Goal: Task Accomplishment & Management: Use online tool/utility

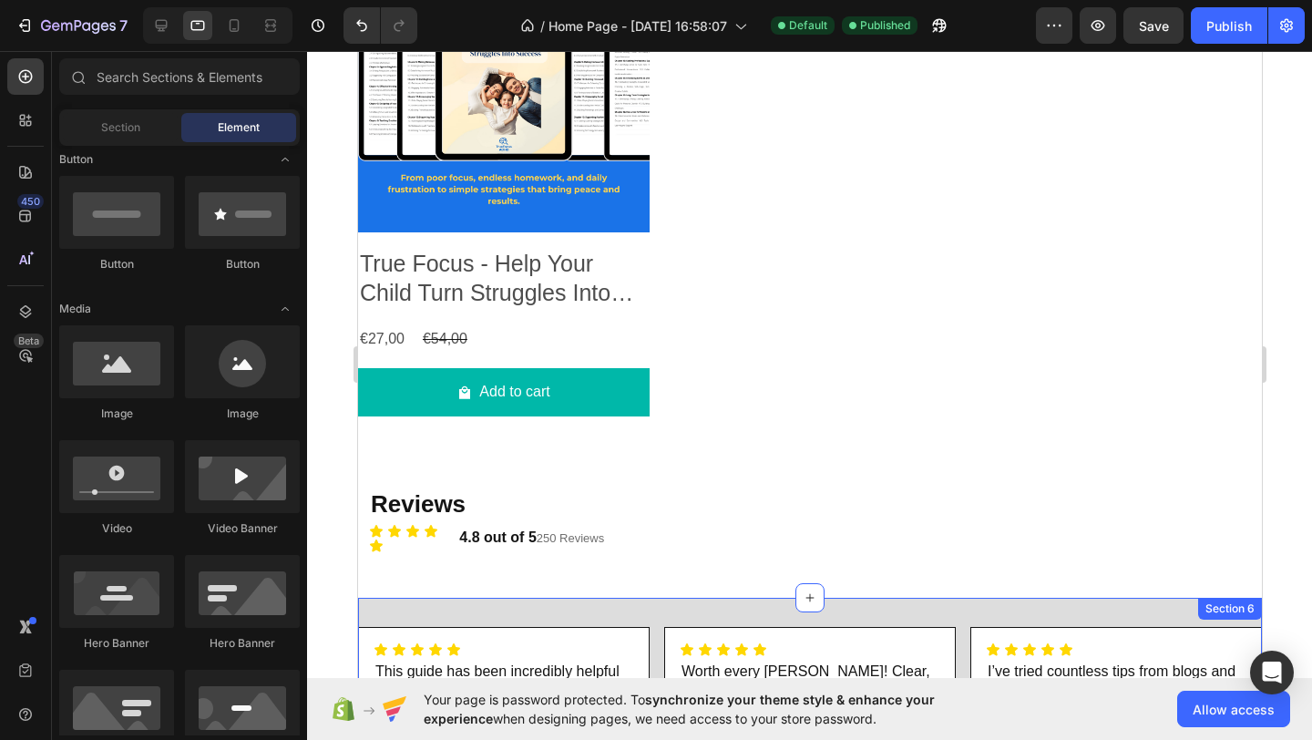
scroll to position [3358, 0]
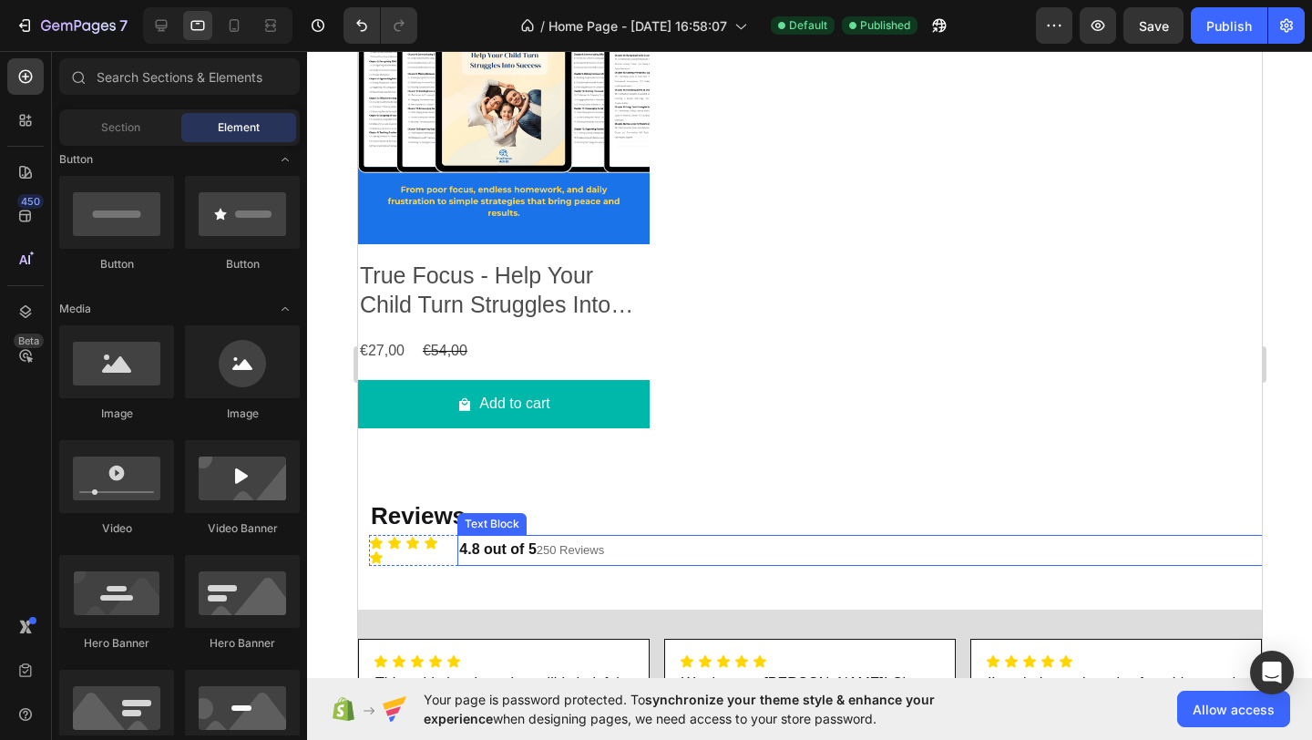
click at [603, 552] on span "250 Reviews" at bounding box center [569, 550] width 67 height 14
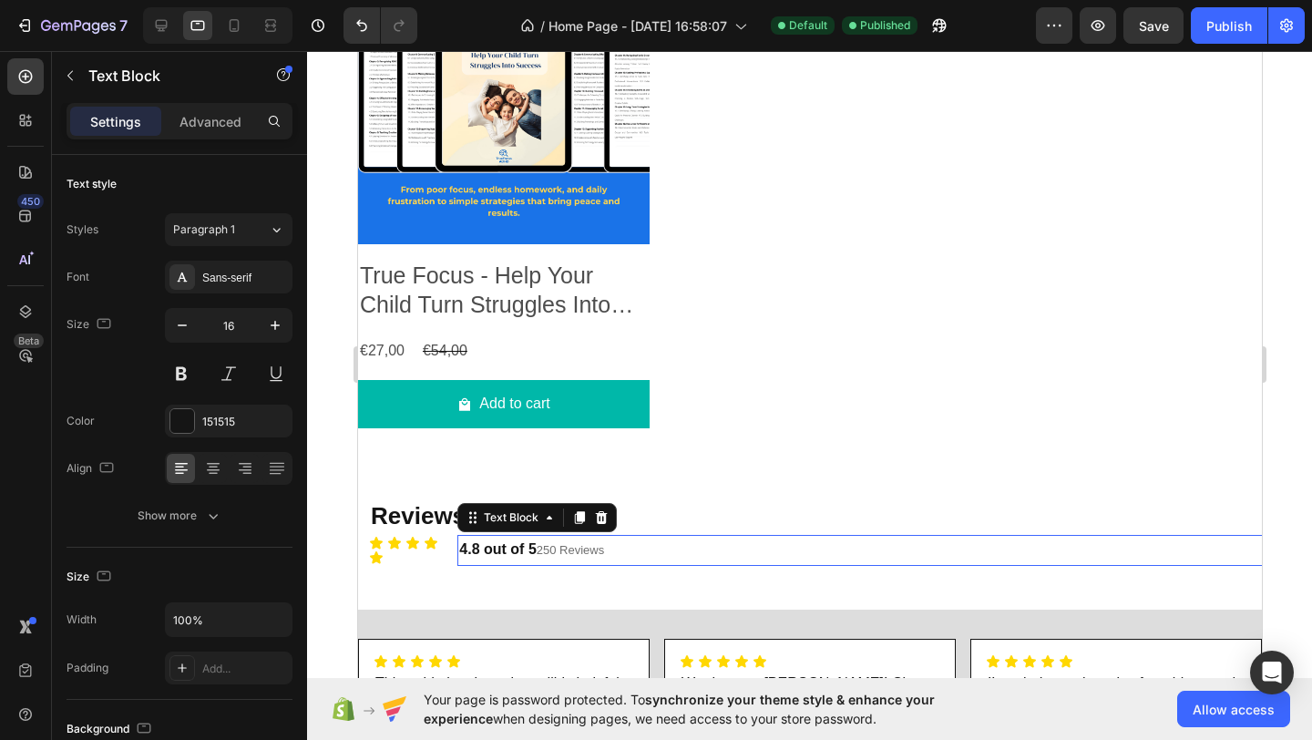
click at [603, 552] on span "250 Reviews" at bounding box center [569, 550] width 67 height 14
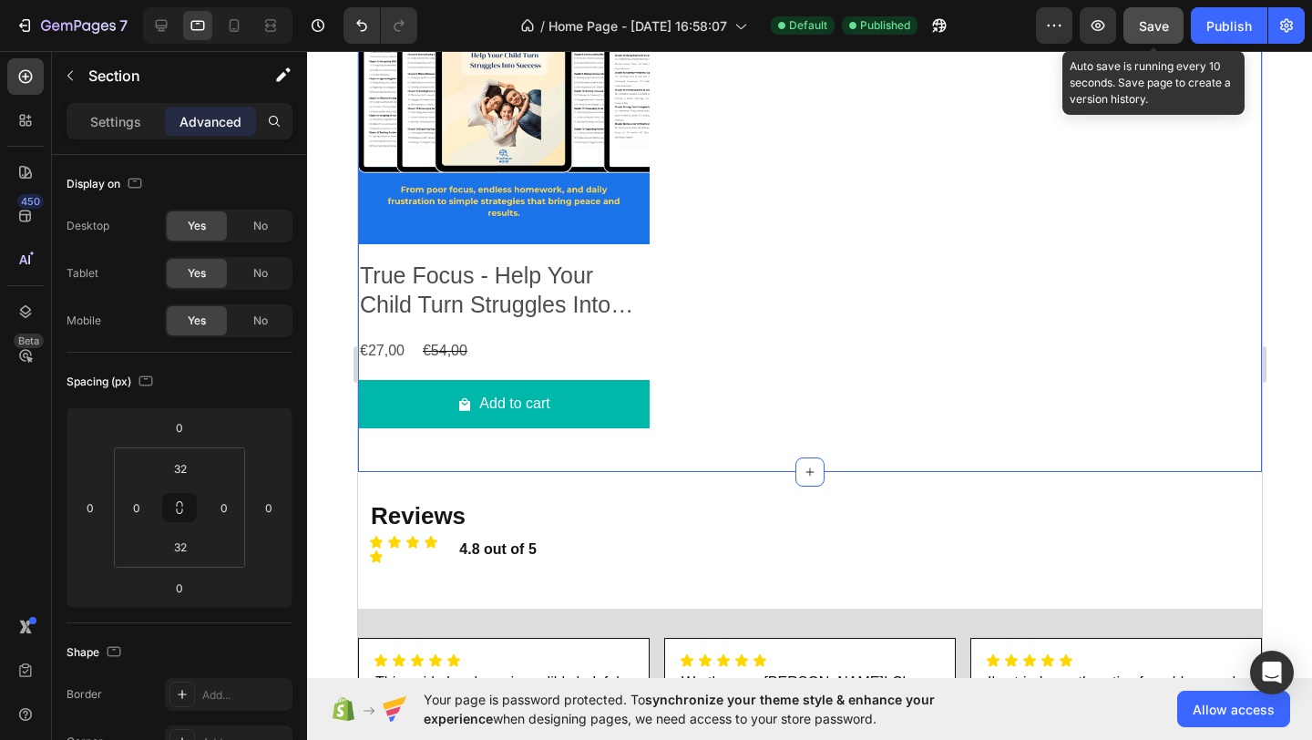
click at [1155, 30] on span "Save" at bounding box center [1154, 25] width 30 height 15
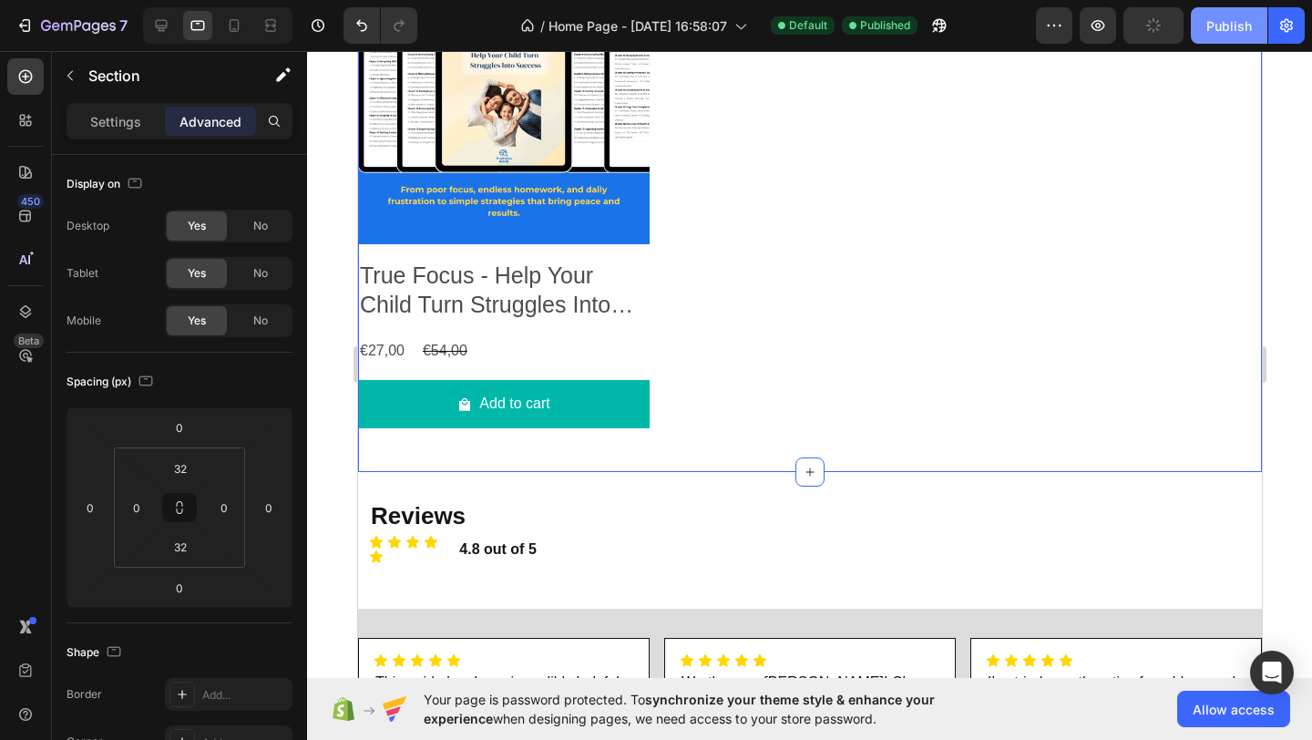
click at [1211, 14] on button "Publish" at bounding box center [1228, 25] width 77 height 36
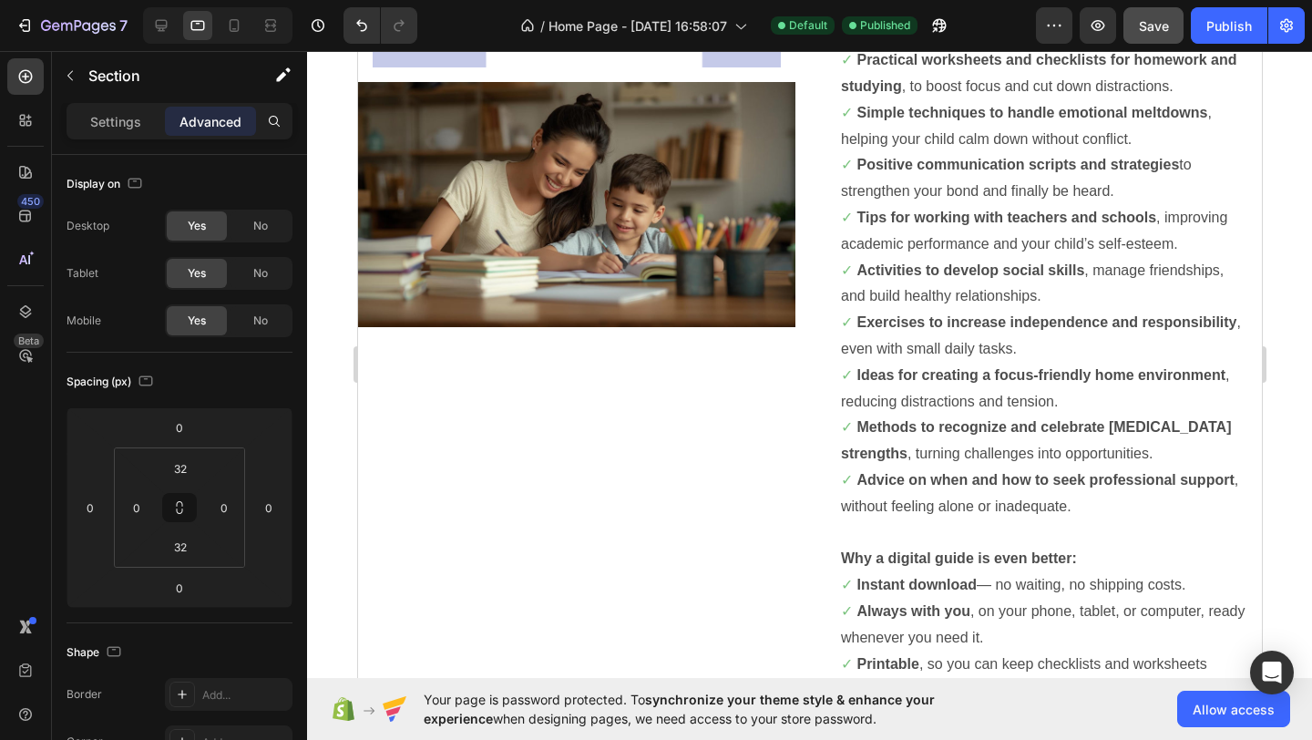
scroll to position [1197, 0]
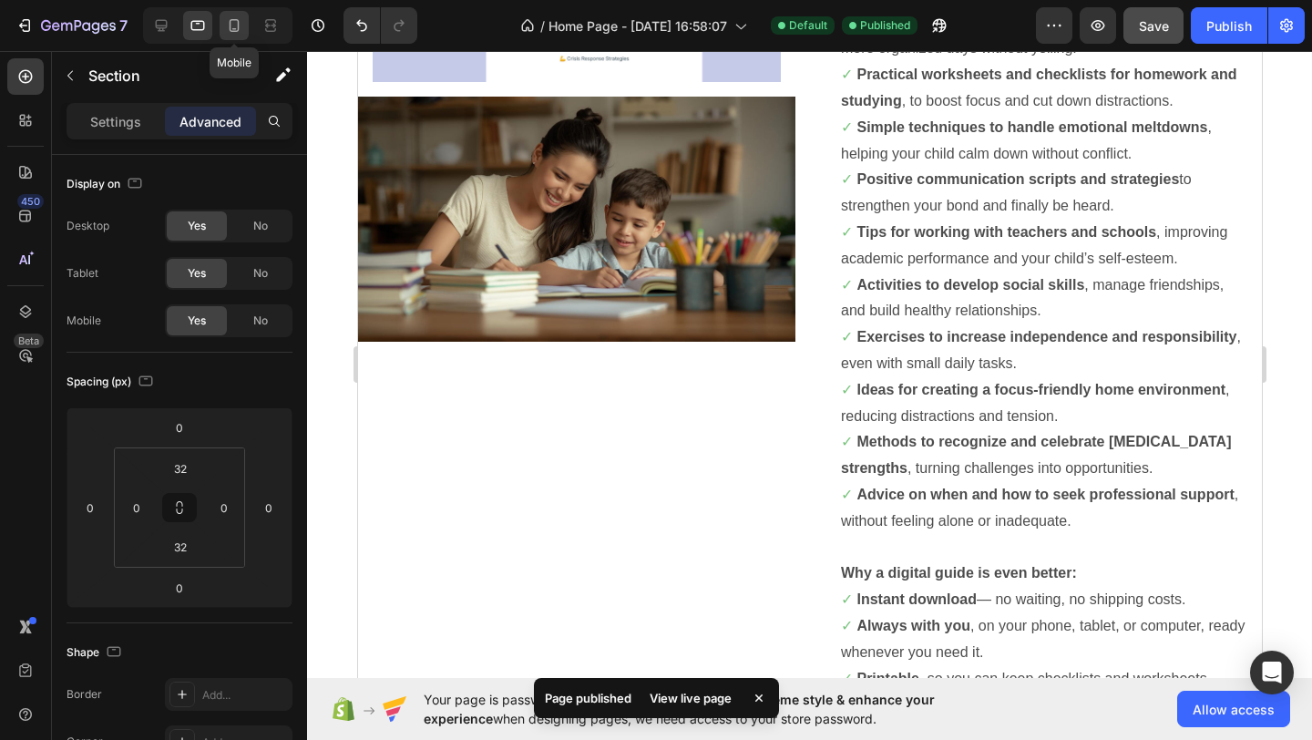
click at [242, 28] on icon at bounding box center [234, 25] width 18 height 18
type input "12"
type input "24"
type input "32"
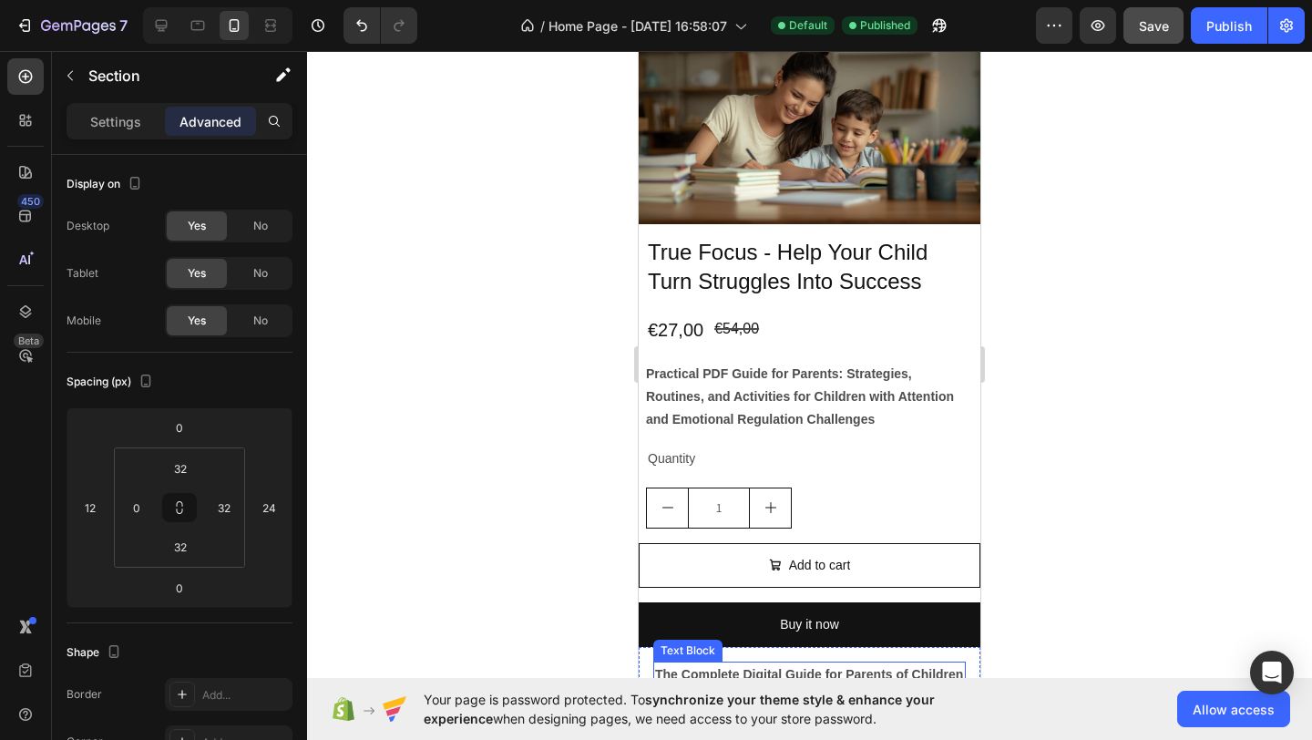
scroll to position [1042, 0]
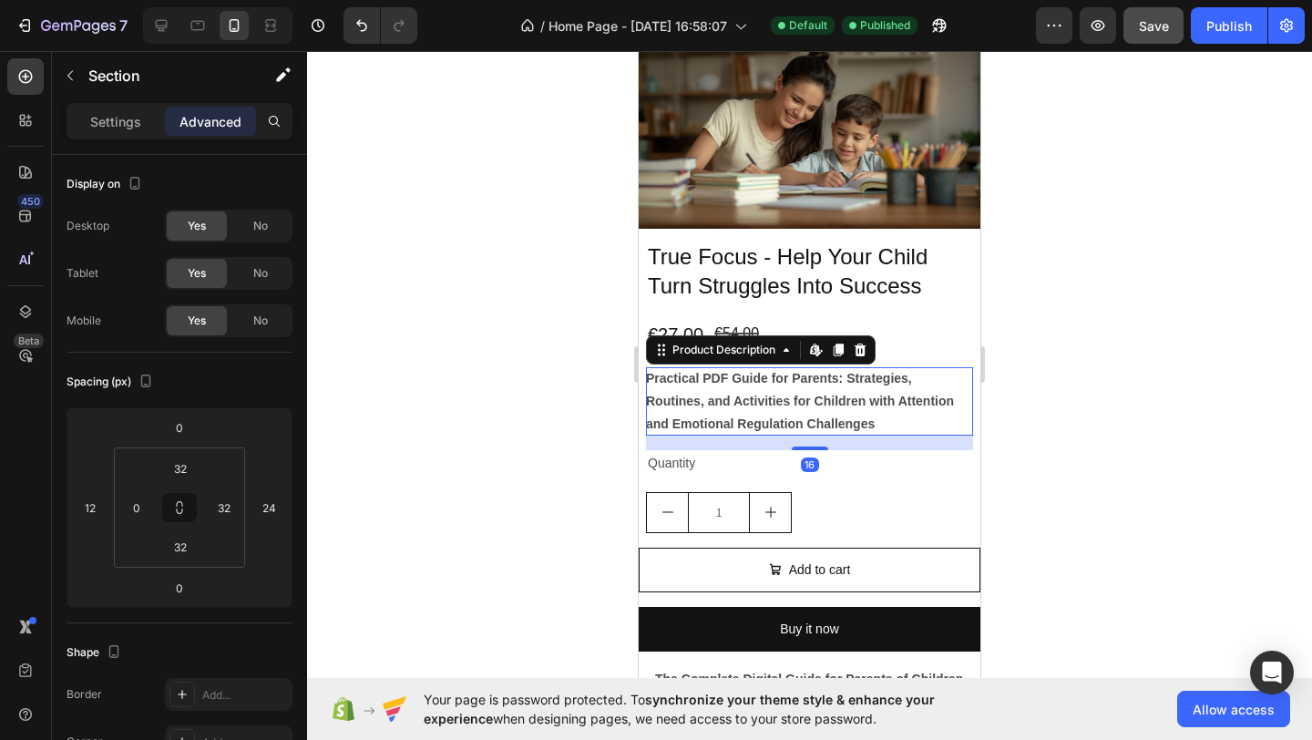
click at [925, 387] on div "Practical PDF Guide for Parents: Strategies, Routines, and Activities for Child…" at bounding box center [809, 401] width 327 height 69
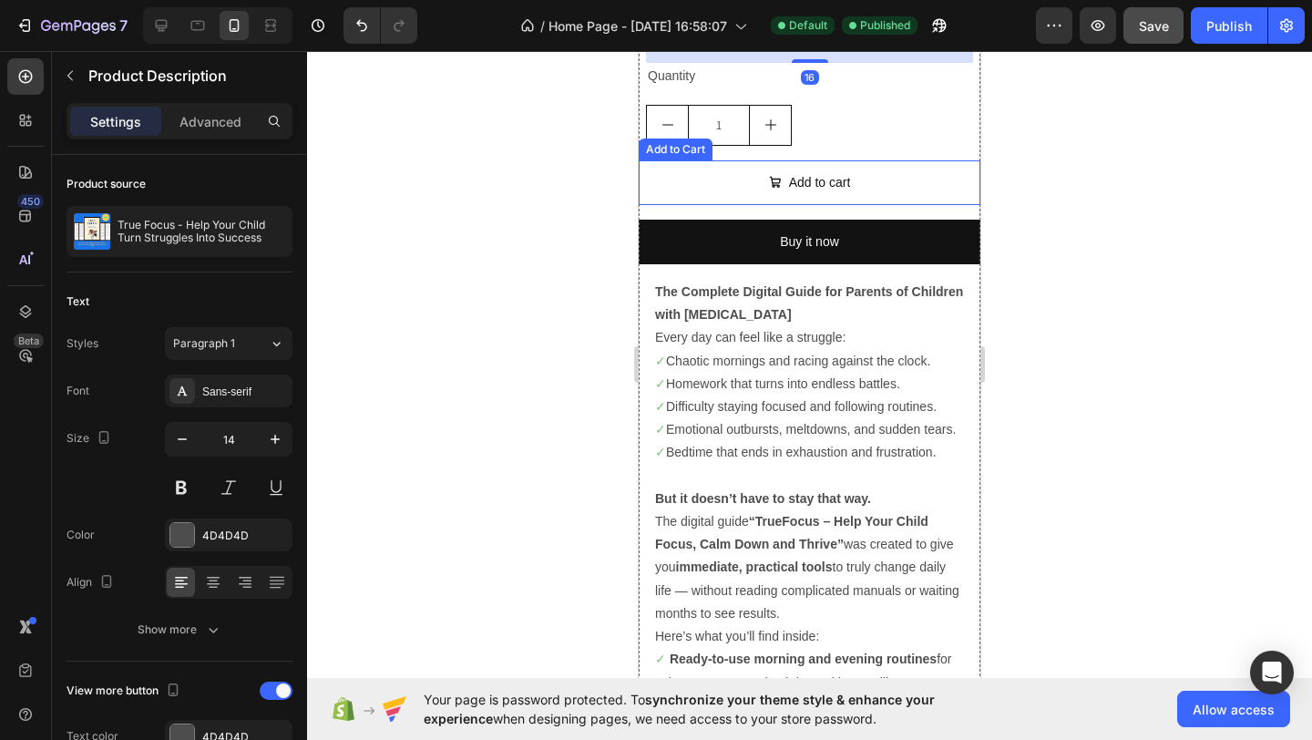
scroll to position [1444, 0]
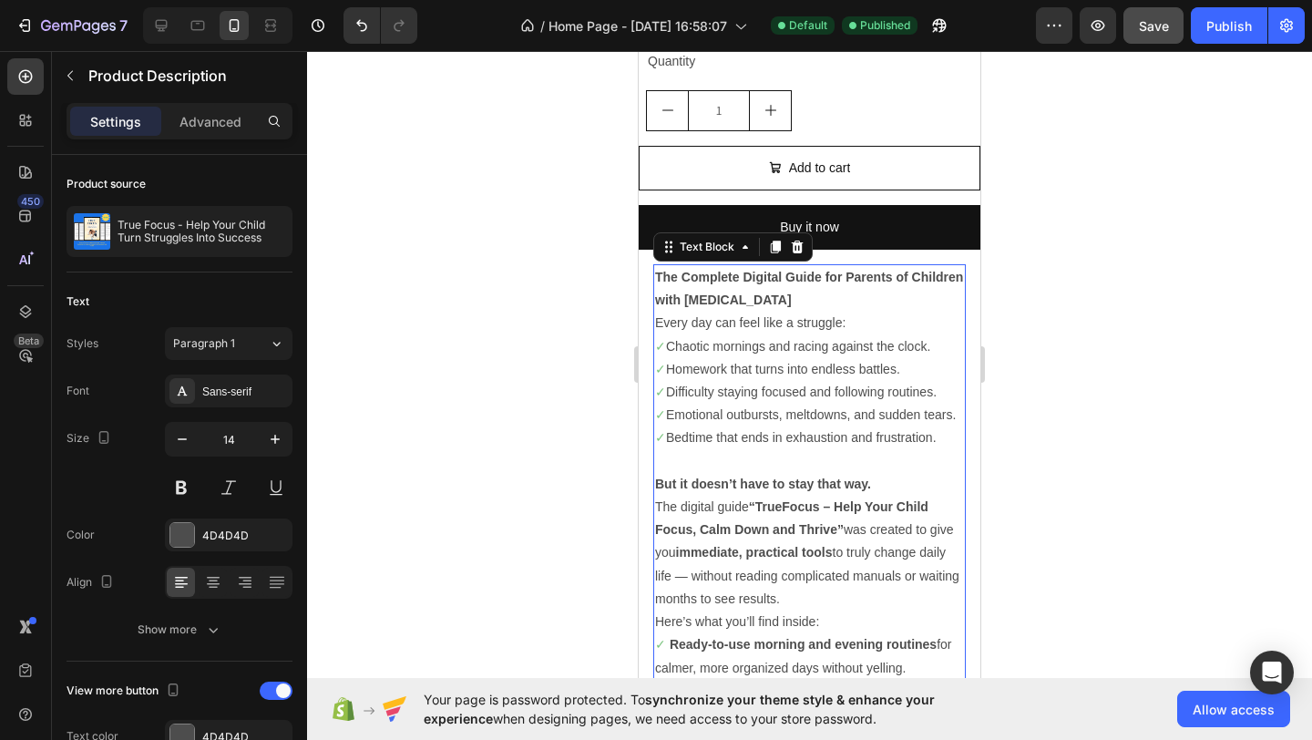
click at [955, 346] on p "Every day can feel like a struggle: ✓ Chaotic mornings and racing against the c…" at bounding box center [809, 380] width 309 height 138
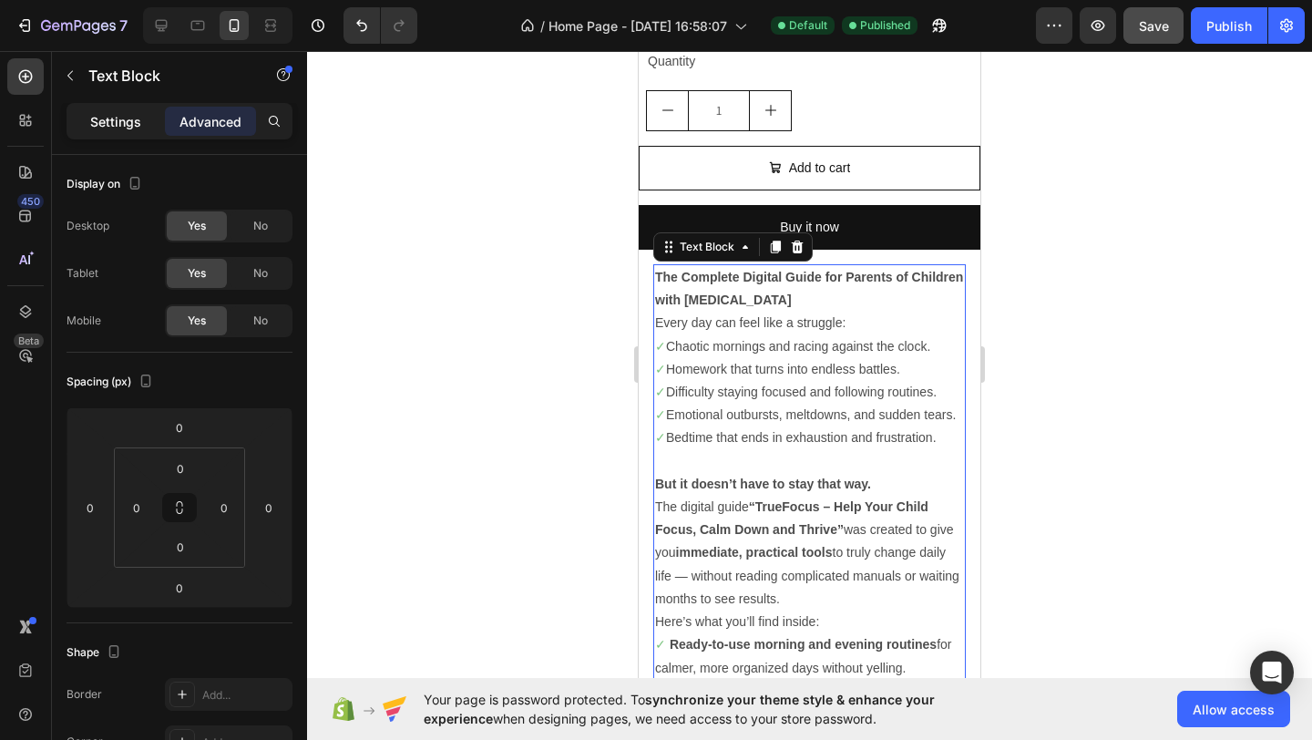
click at [103, 122] on p "Settings" at bounding box center [115, 121] width 51 height 19
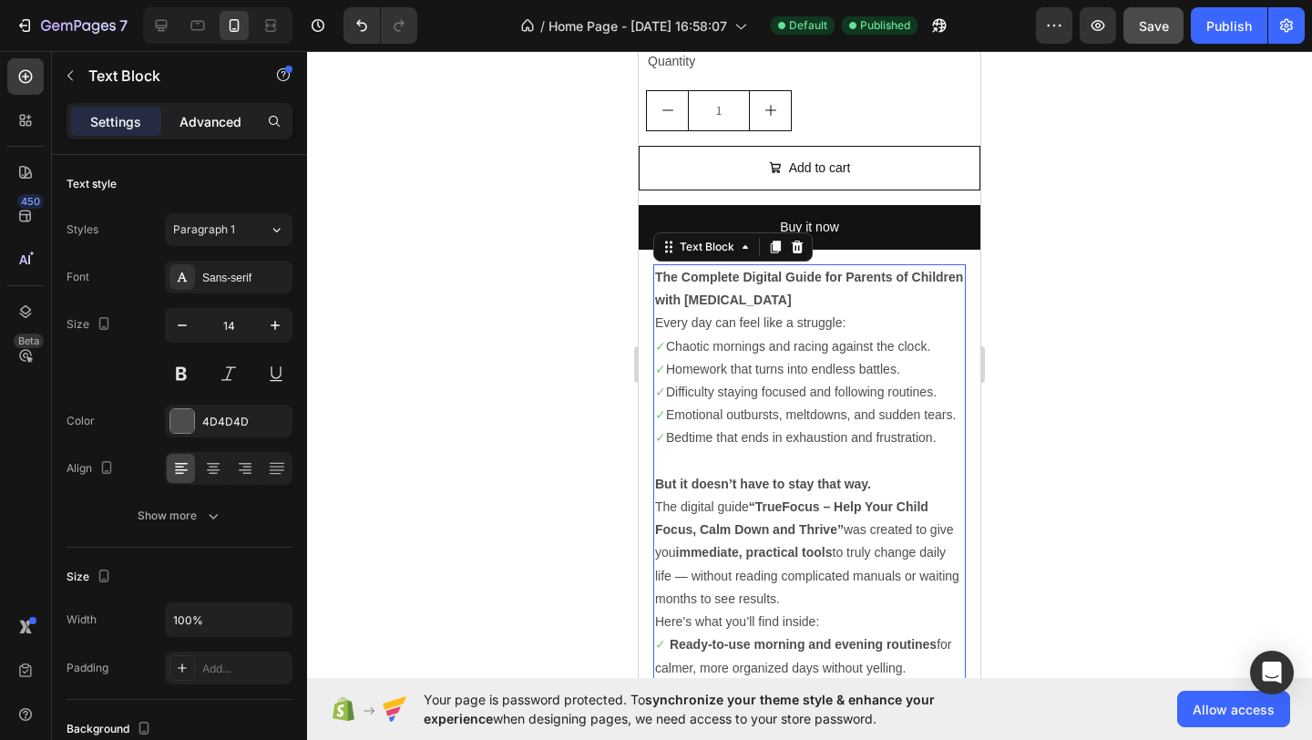
click at [202, 117] on p "Advanced" at bounding box center [210, 121] width 62 height 19
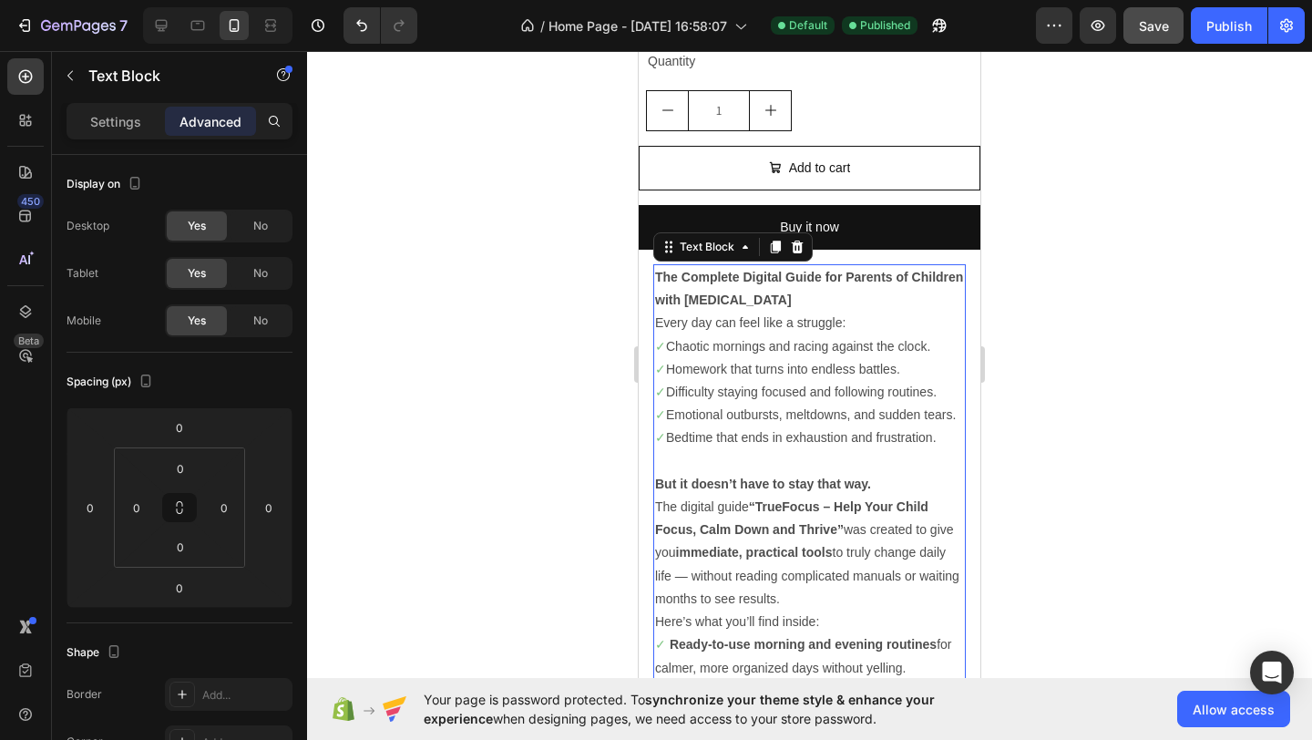
click at [607, 268] on div at bounding box center [809, 395] width 1005 height 689
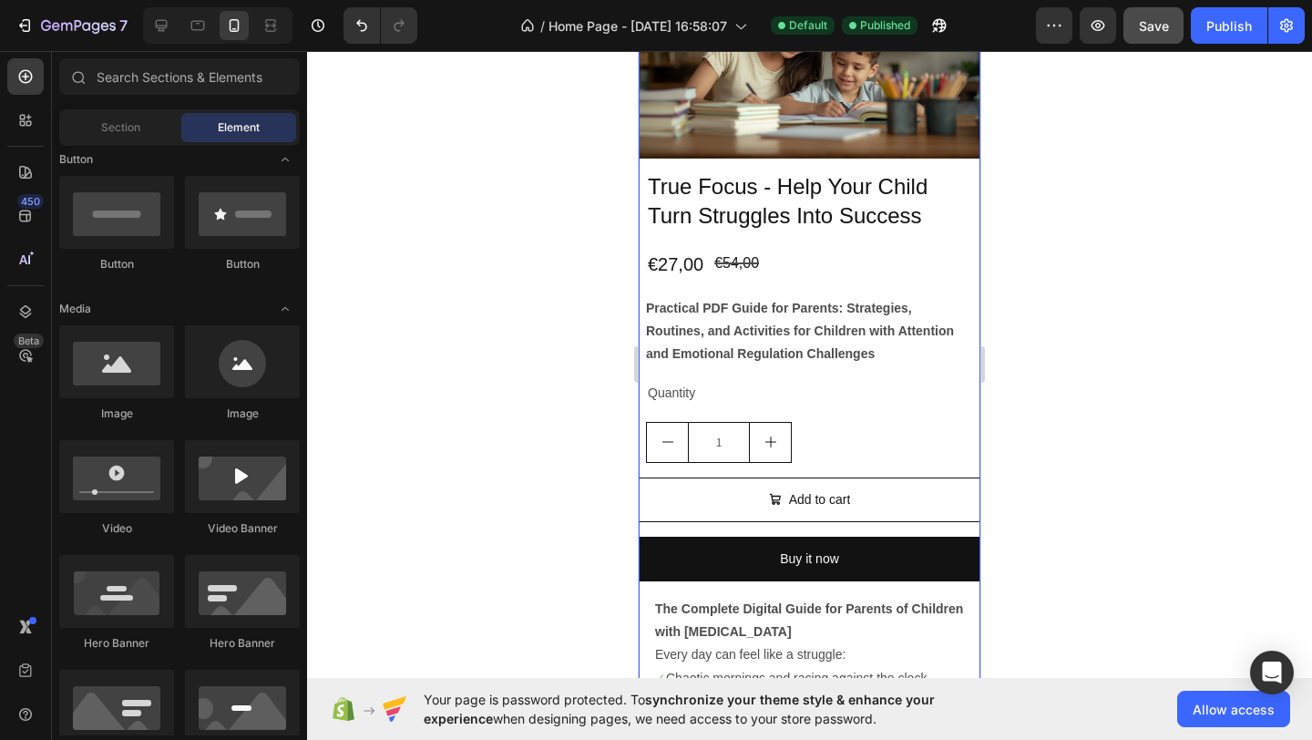
scroll to position [1100, 0]
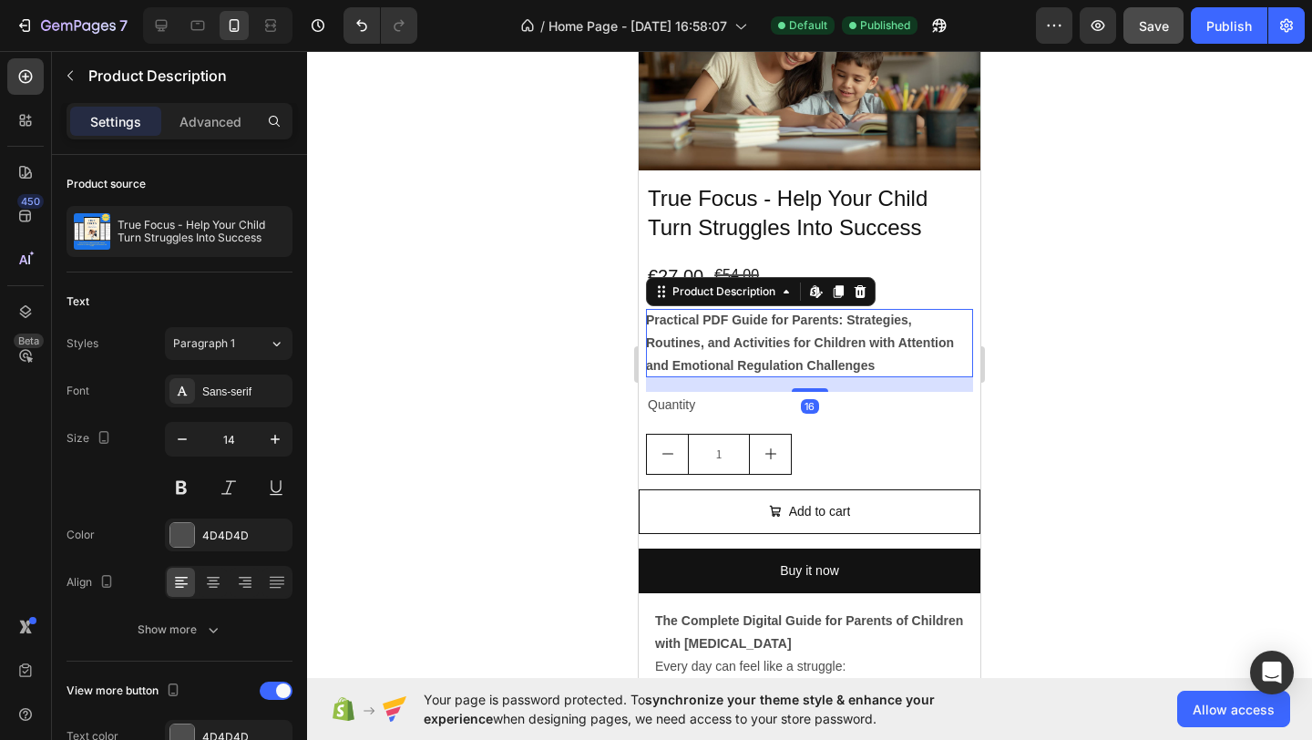
click at [804, 358] on strong "Practical PDF Guide for Parents: Strategies, Routines, and Activities for Child…" at bounding box center [800, 342] width 308 height 60
click at [235, 126] on p "Advanced" at bounding box center [210, 121] width 62 height 19
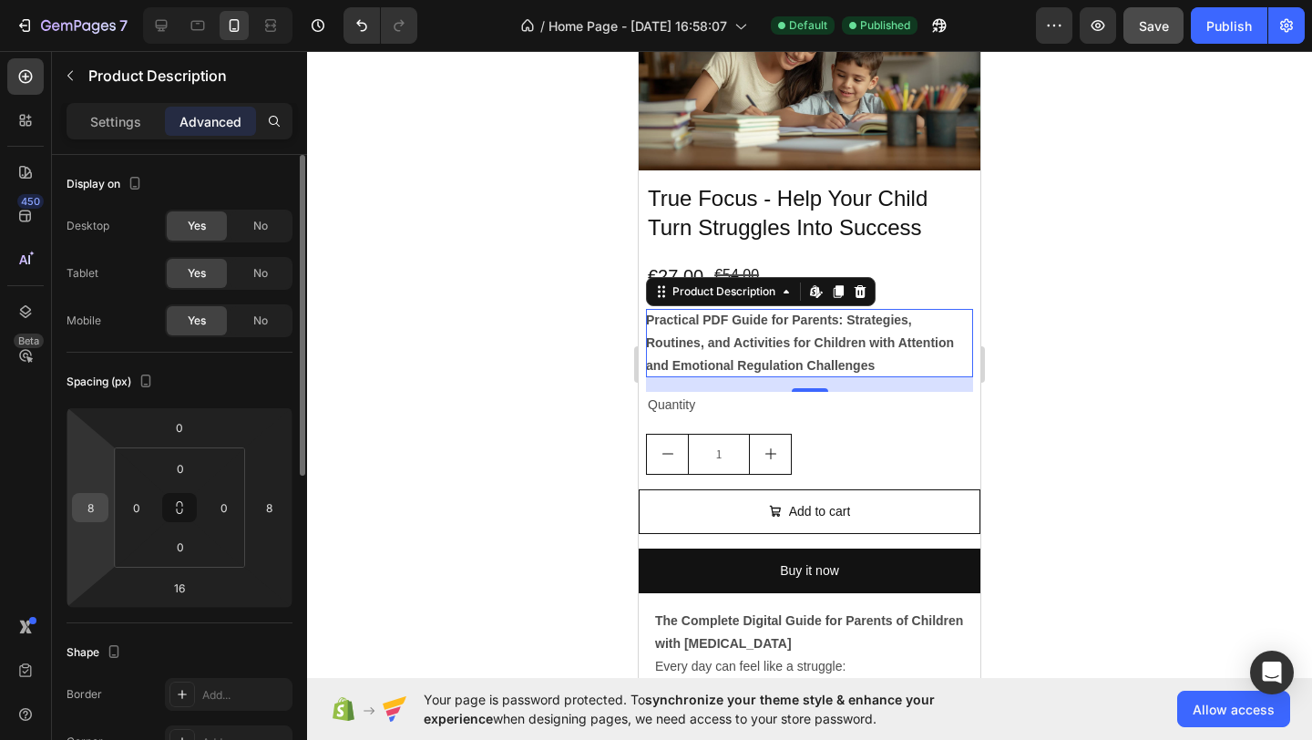
click at [93, 505] on input "8" at bounding box center [90, 507] width 27 height 27
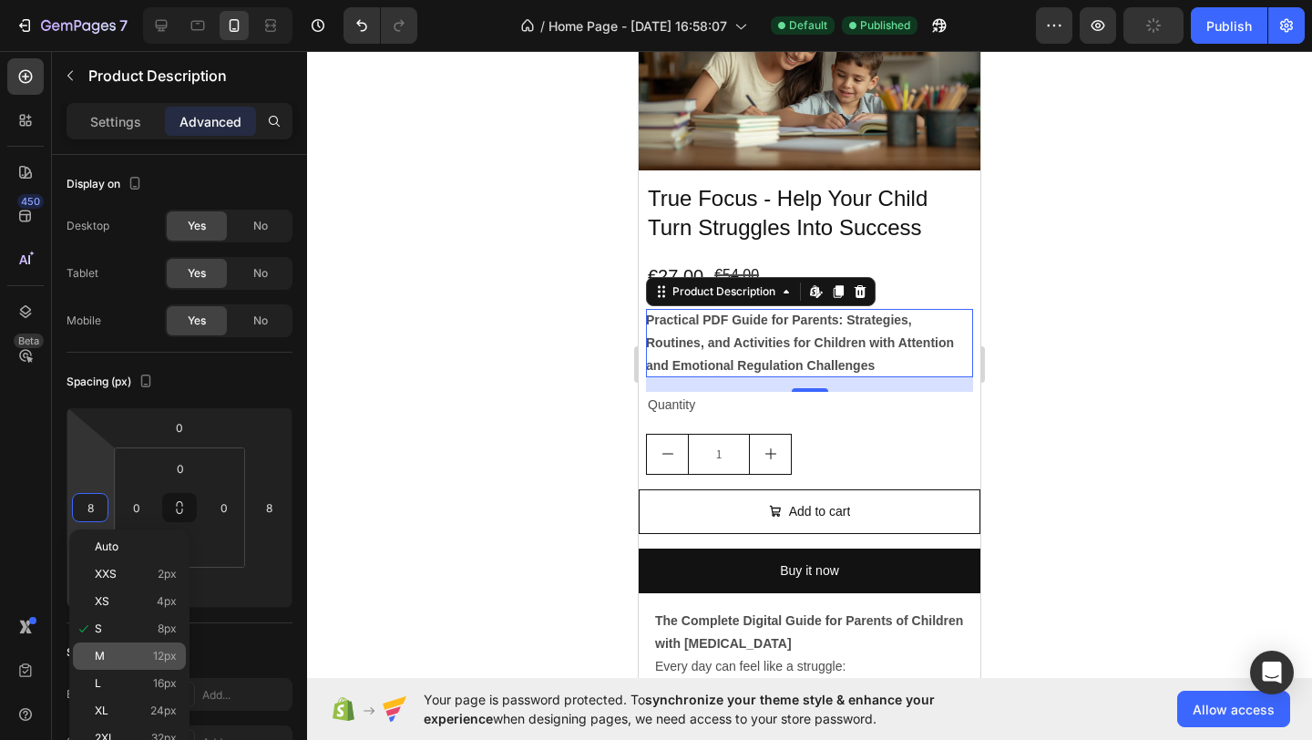
click at [155, 650] on span "12px" at bounding box center [165, 655] width 24 height 13
type input "12"
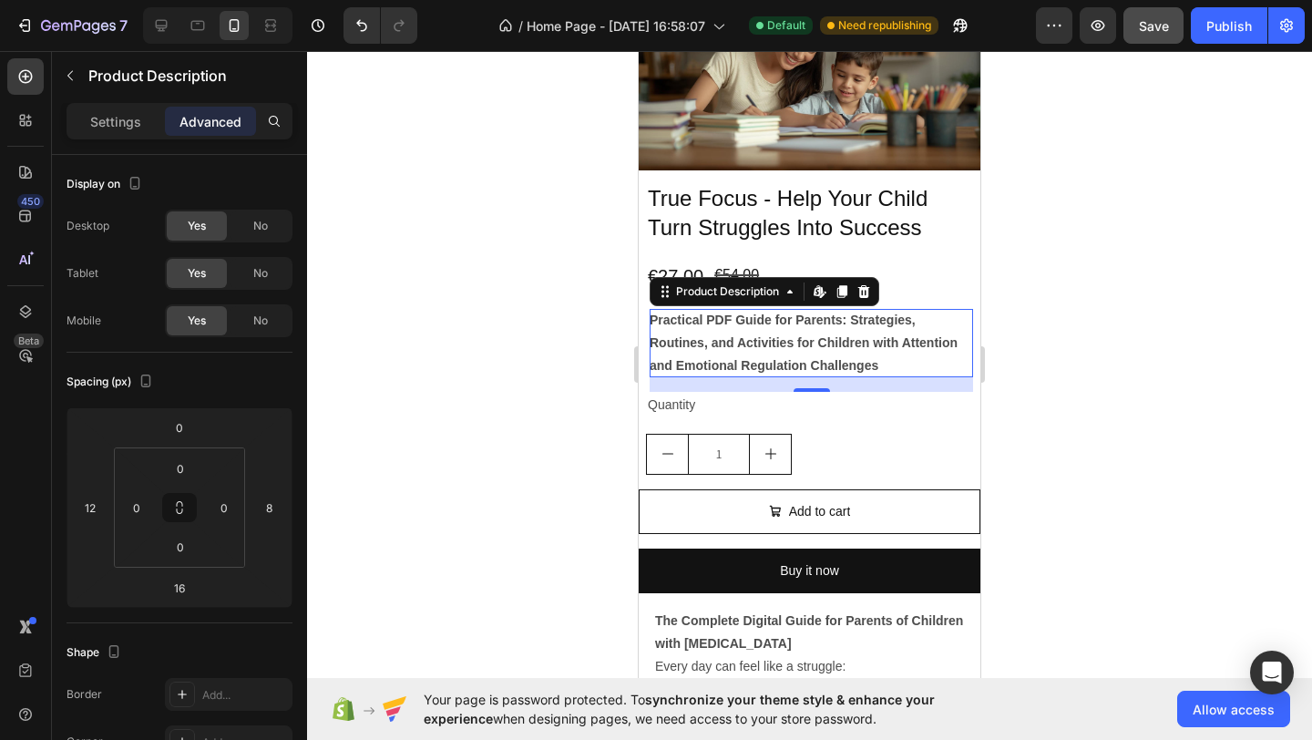
click at [619, 334] on div at bounding box center [809, 395] width 1005 height 689
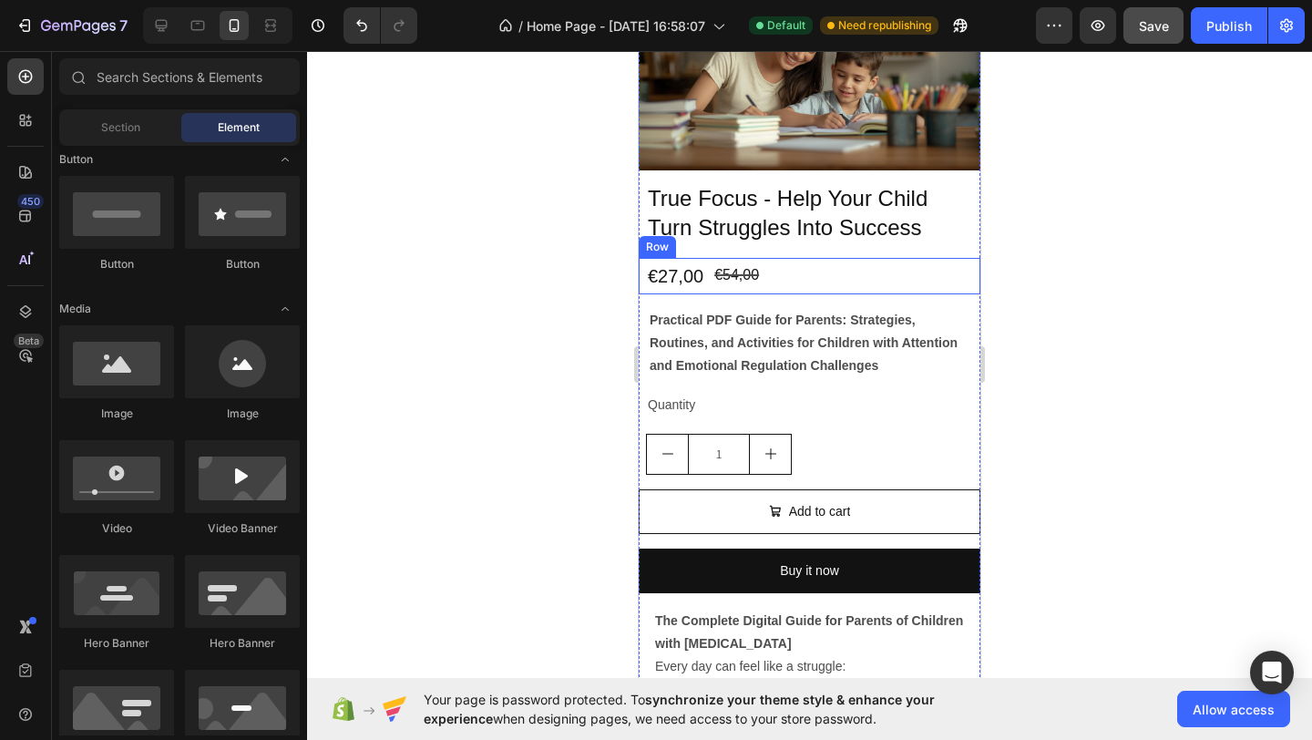
click at [844, 270] on div "€27,00 Product Price Product Price €54,00 Product Price Product Price Row" at bounding box center [809, 276] width 342 height 36
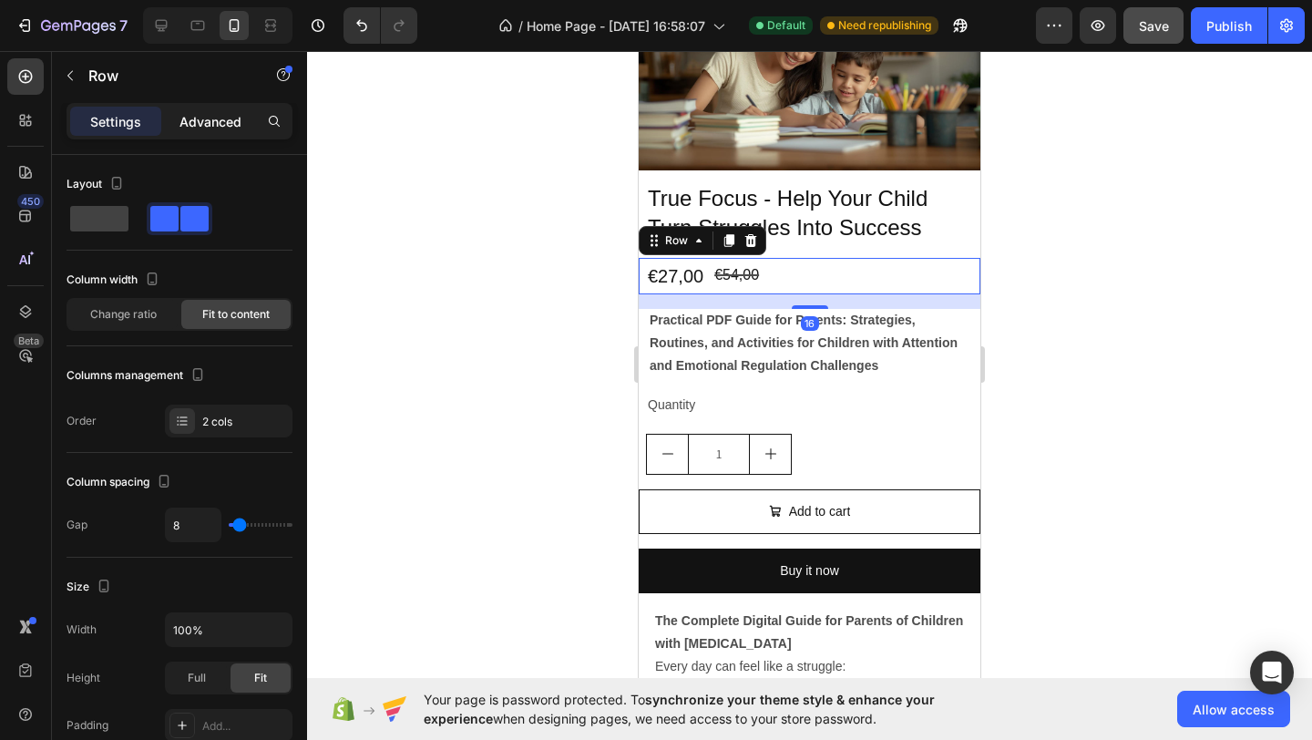
click at [210, 121] on p "Advanced" at bounding box center [210, 121] width 62 height 19
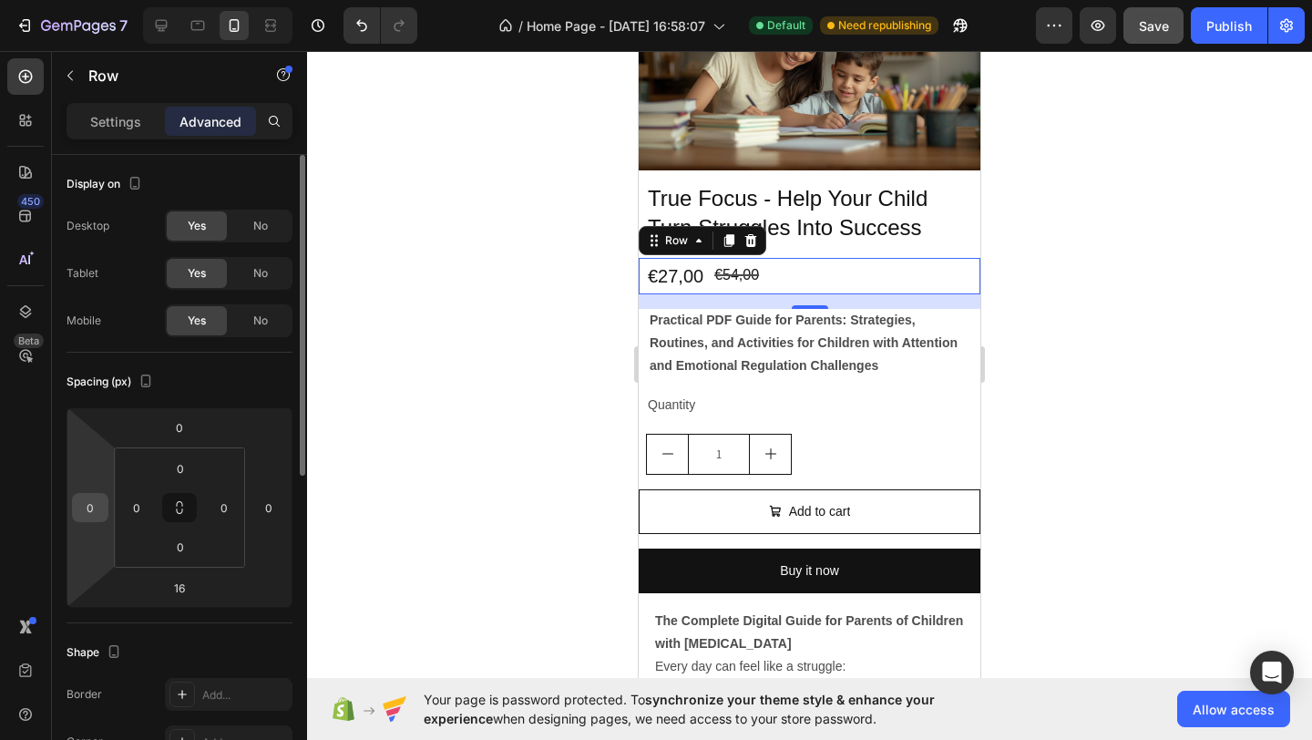
click at [93, 504] on input "0" at bounding box center [90, 507] width 27 height 27
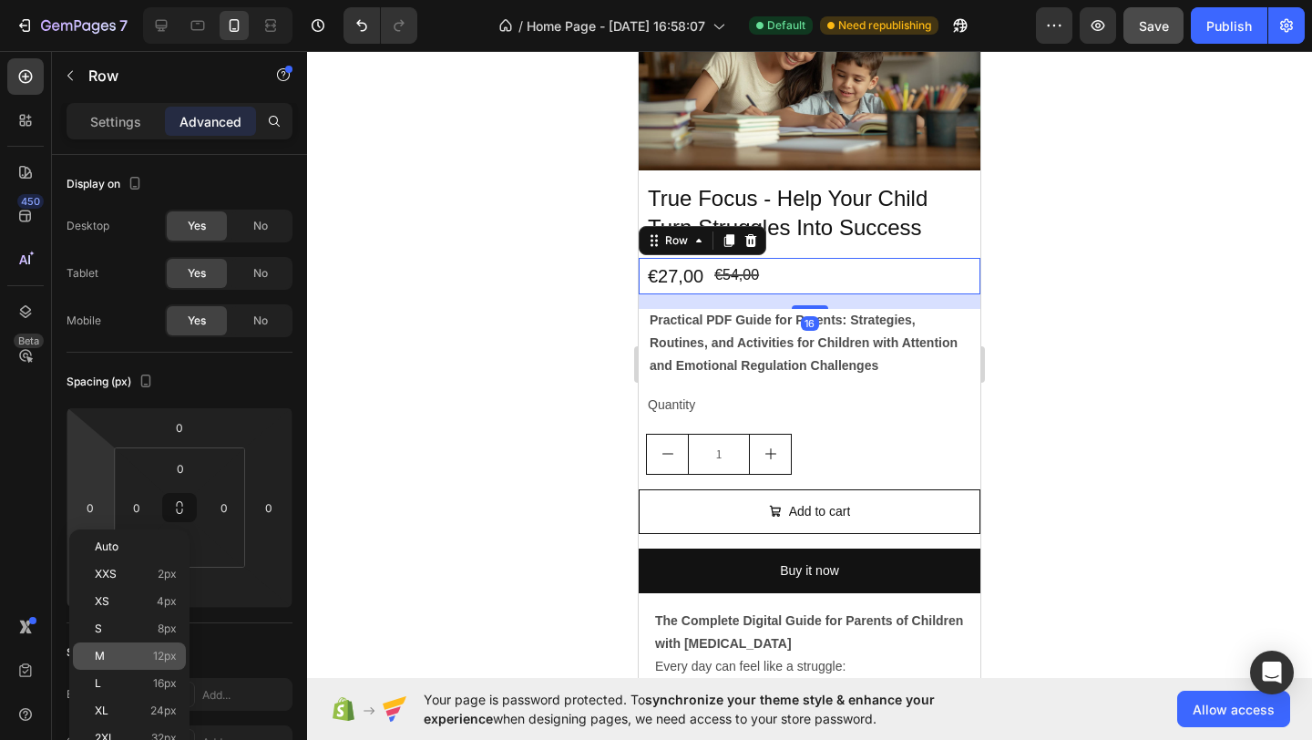
click at [142, 652] on p "M 12px" at bounding box center [136, 655] width 82 height 13
type input "12"
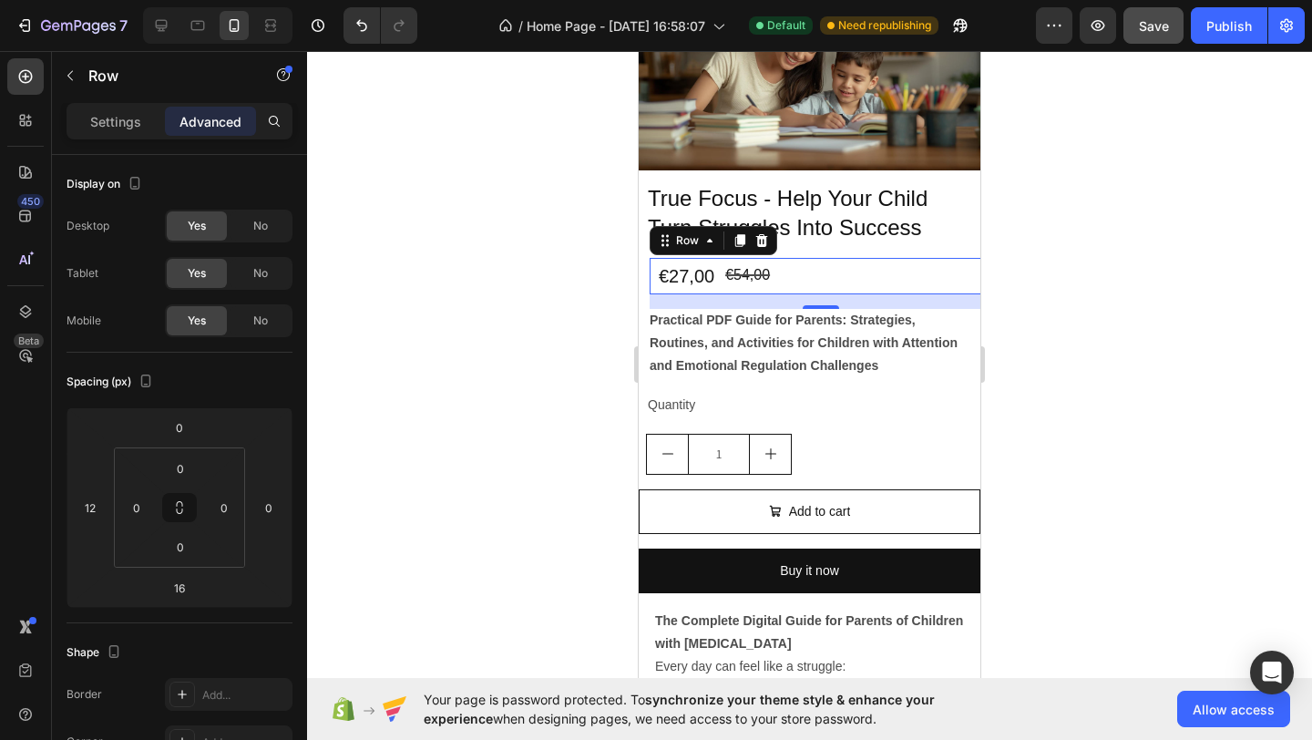
click at [461, 341] on div at bounding box center [809, 395] width 1005 height 689
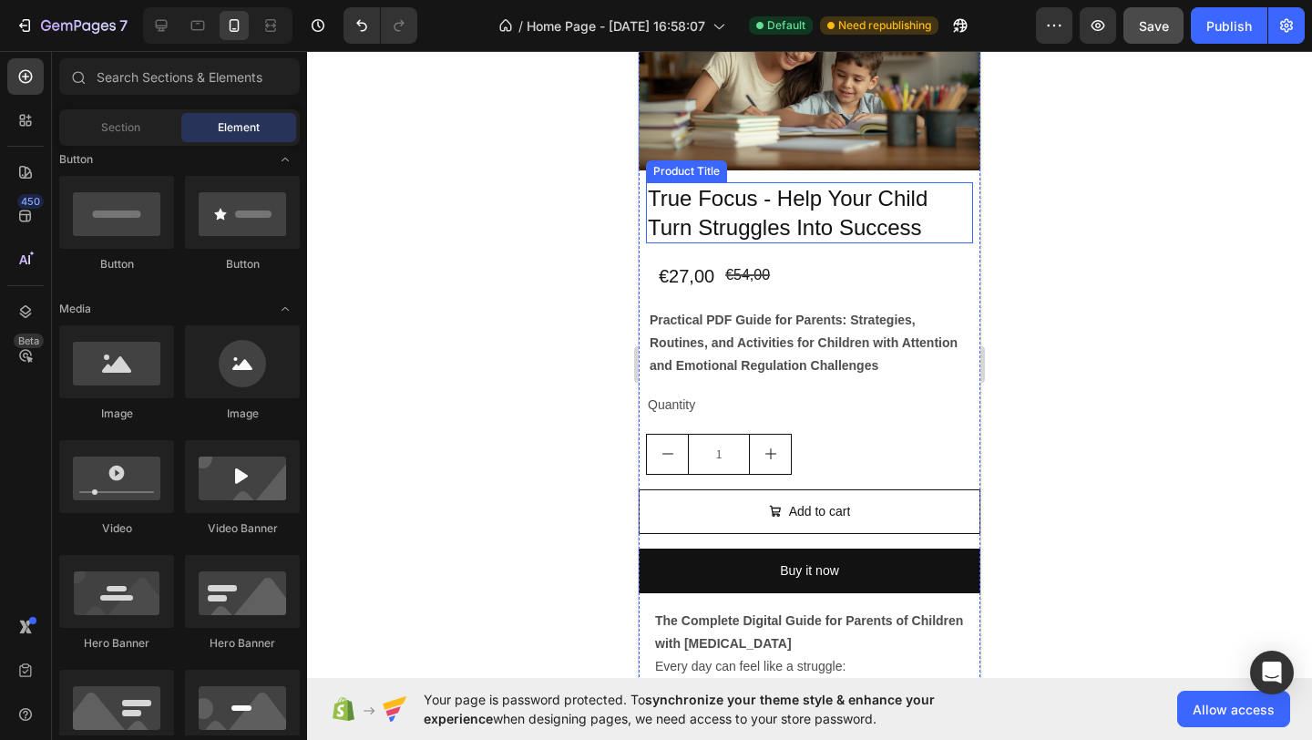
click at [946, 225] on h2 "True Focus - Help Your Child Turn Struggles Into Success" at bounding box center [809, 212] width 327 height 60
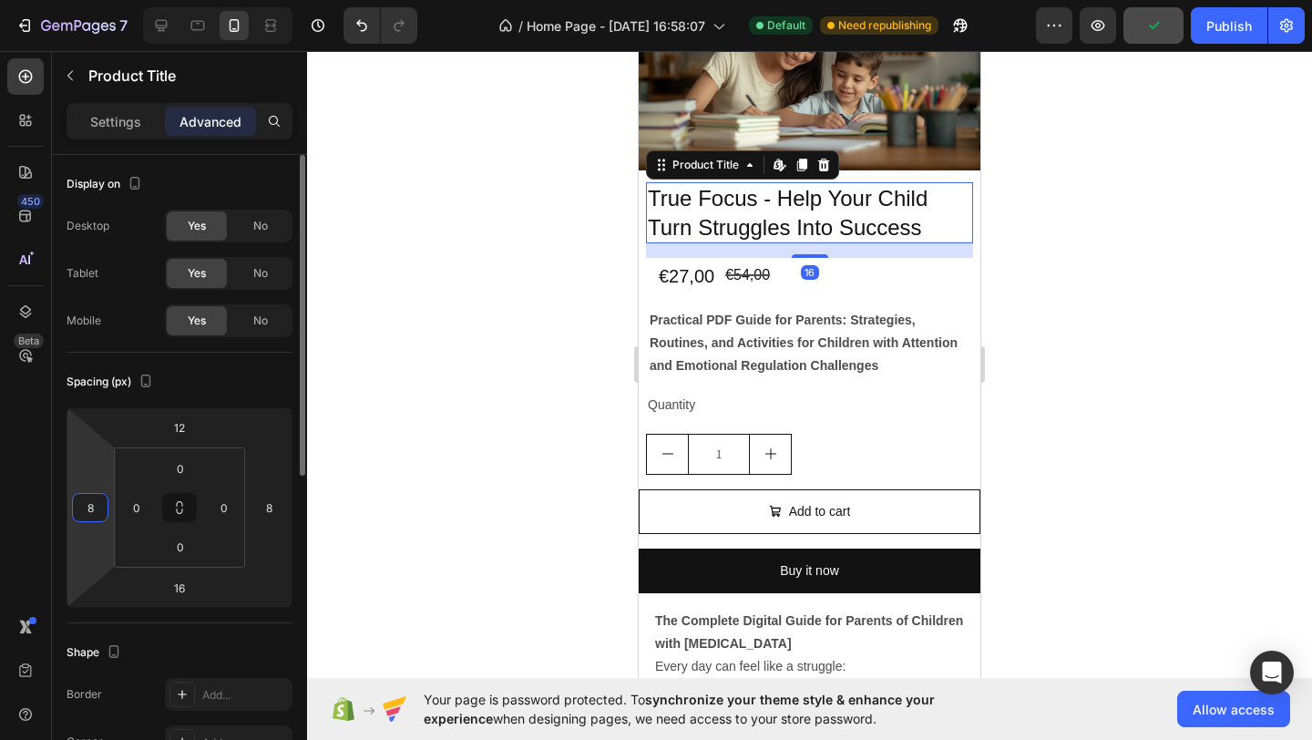
click at [93, 515] on input "8" at bounding box center [90, 507] width 27 height 27
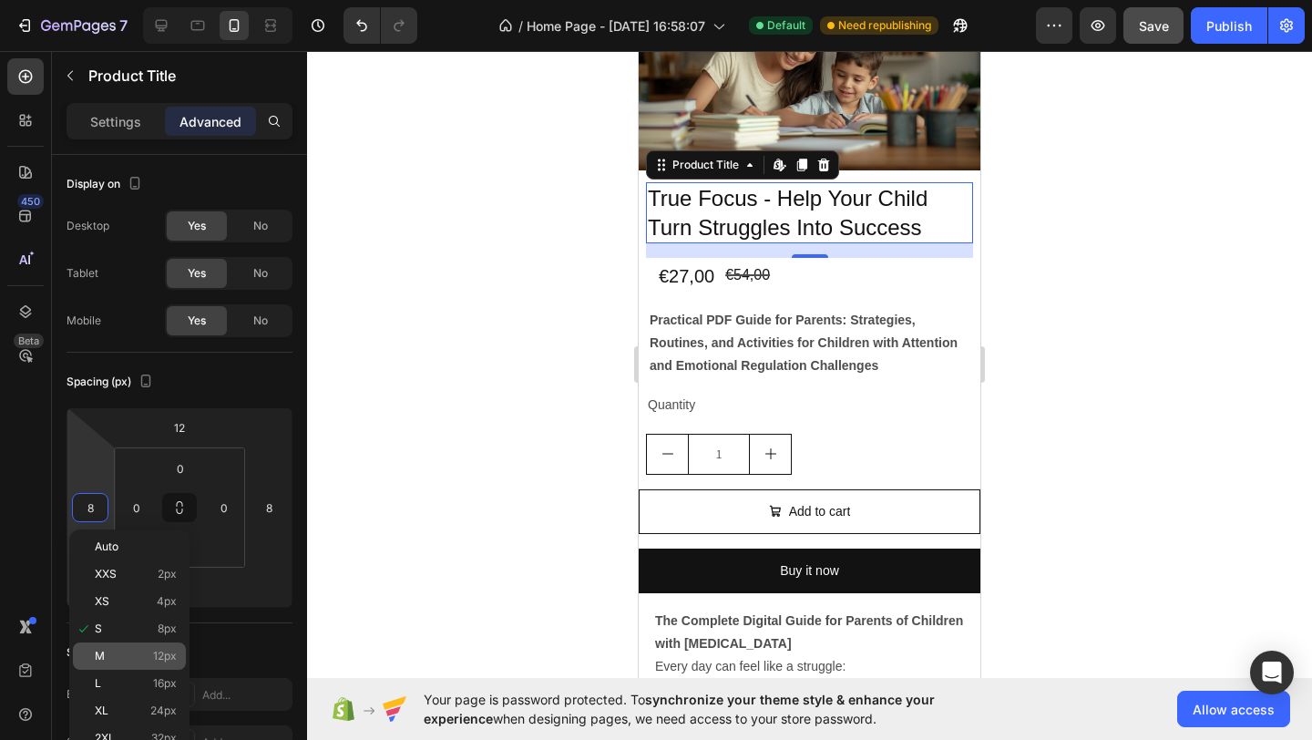
click at [139, 654] on p "M 12px" at bounding box center [136, 655] width 82 height 13
type input "12"
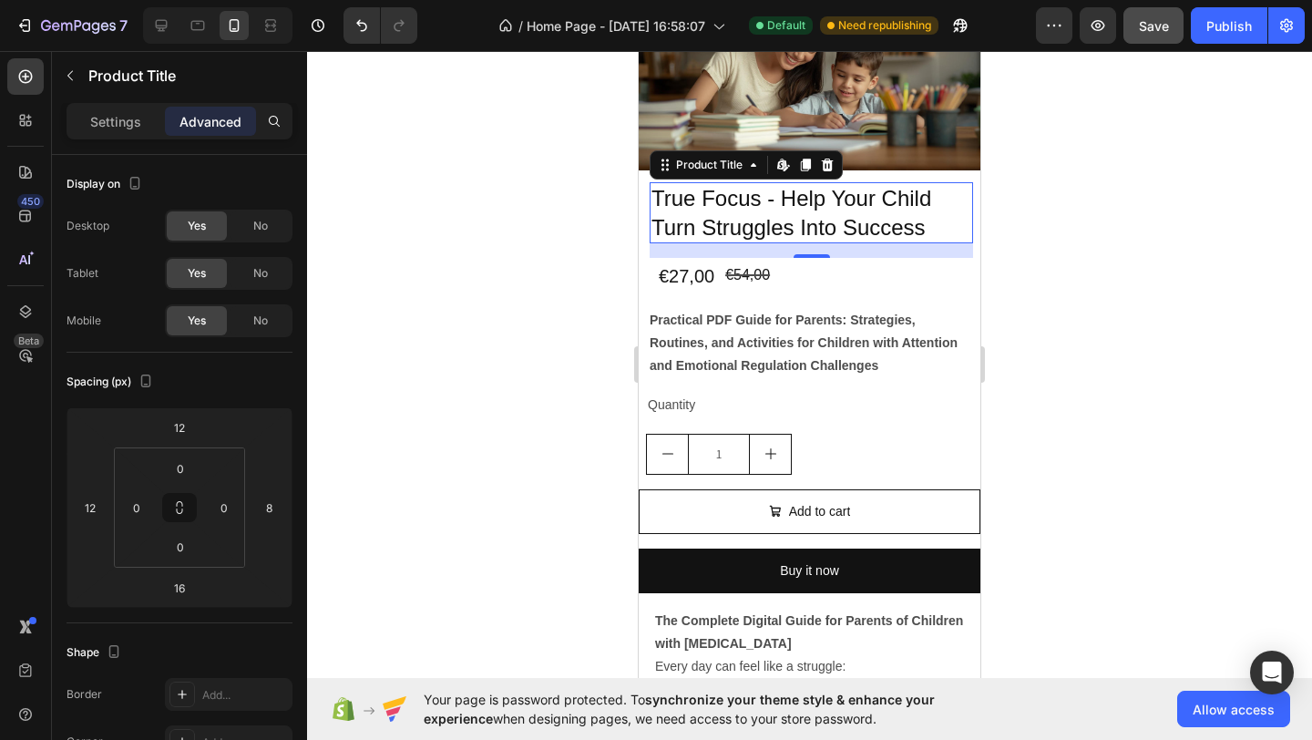
click at [574, 211] on div at bounding box center [809, 395] width 1005 height 689
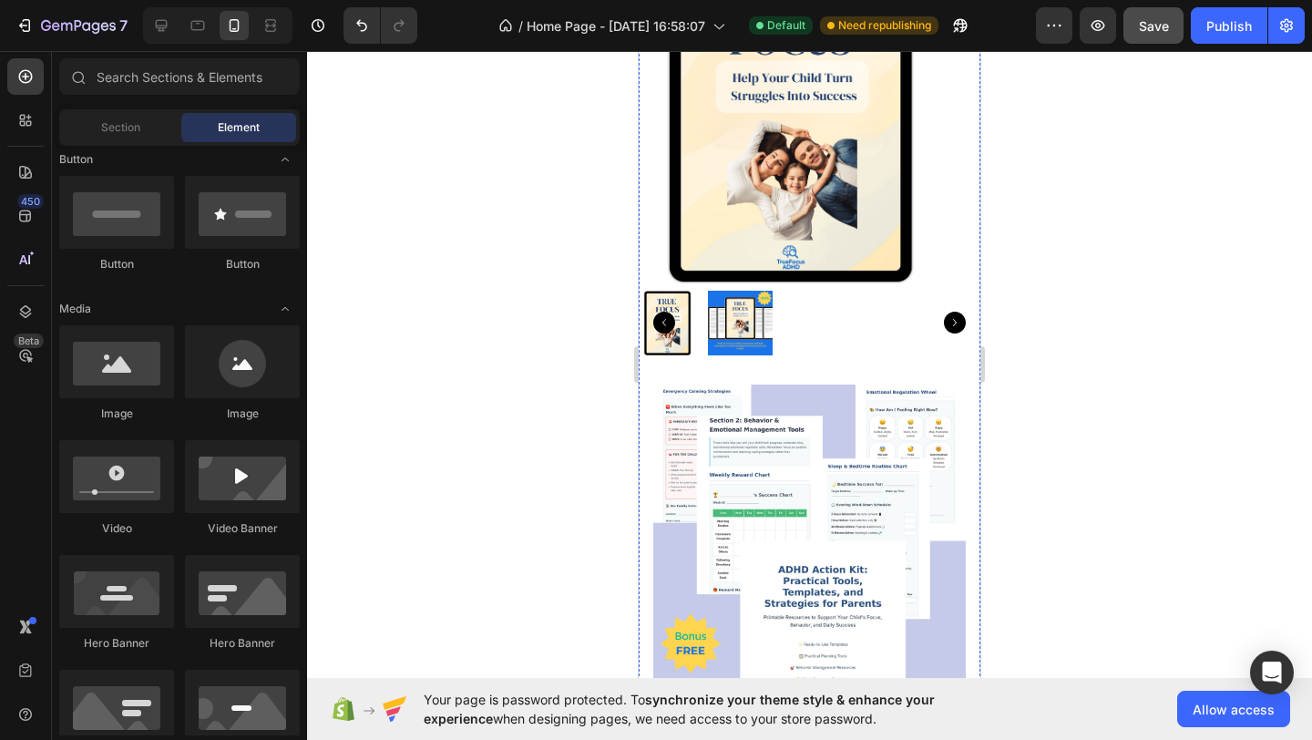
scroll to position [154, 0]
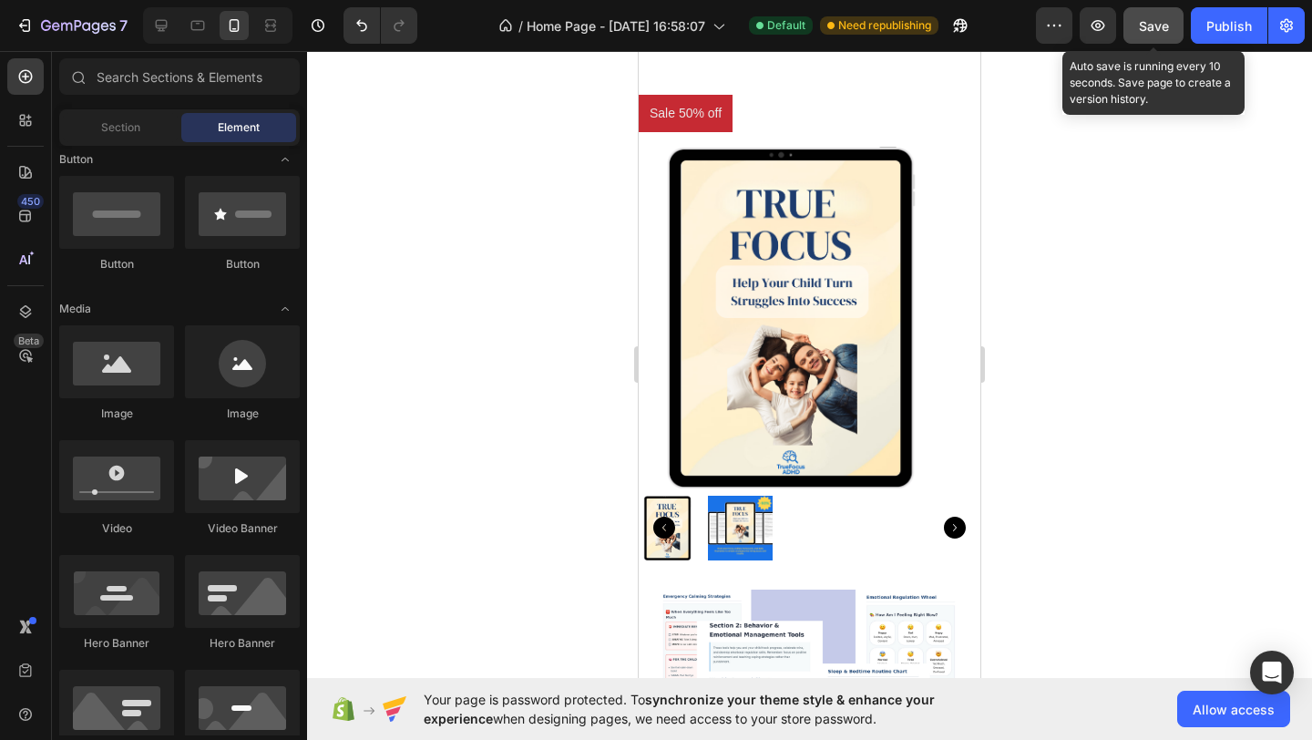
click at [1171, 32] on button "Save" at bounding box center [1153, 25] width 60 height 36
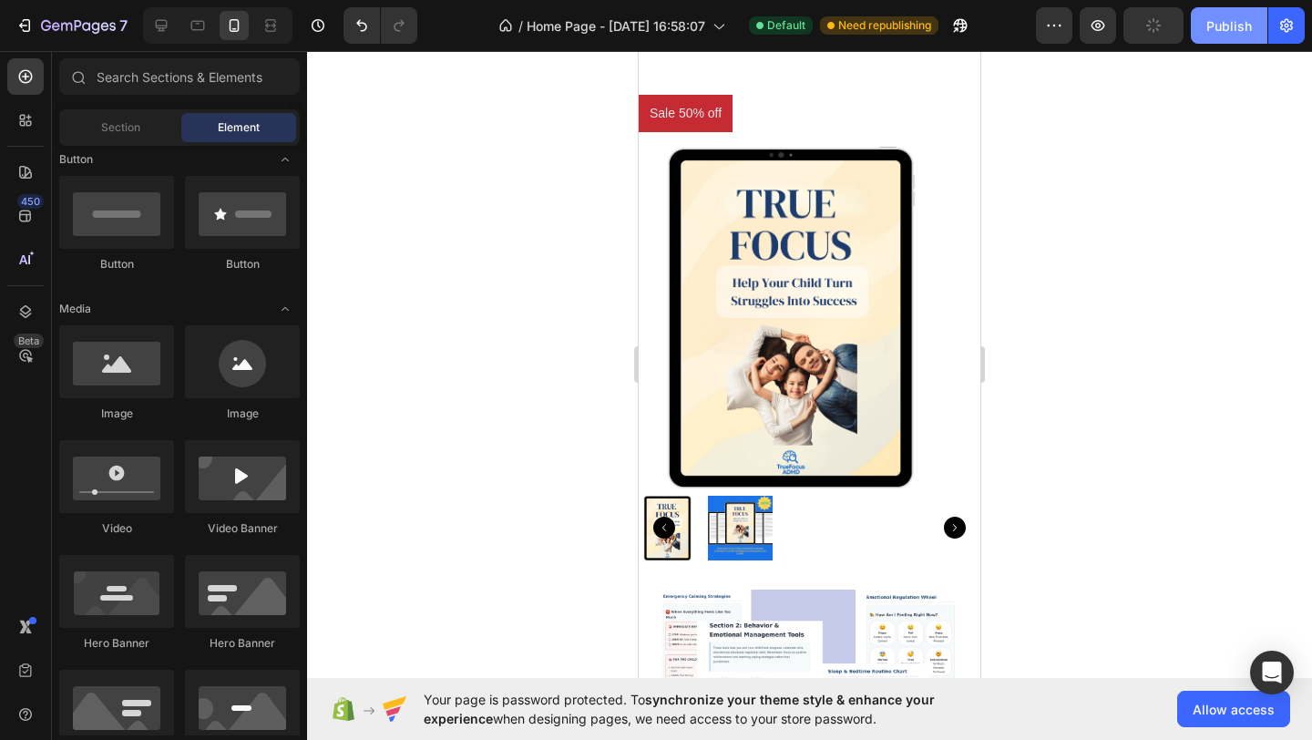
click at [1193, 33] on button "Publish" at bounding box center [1228, 25] width 77 height 36
